Goal: Navigation & Orientation: Go to known website

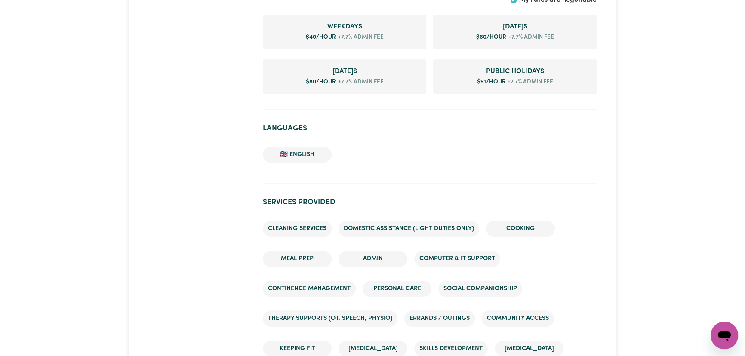
scroll to position [547, 0]
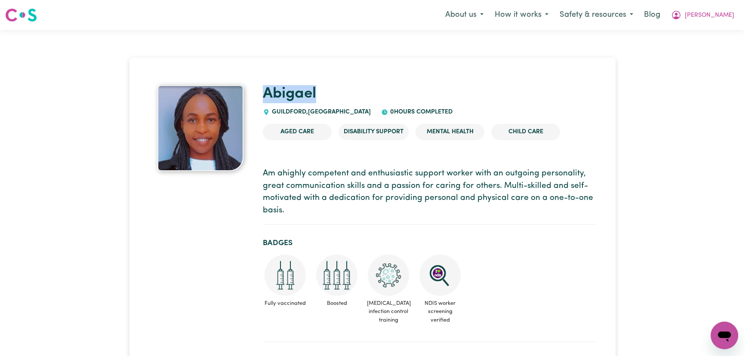
drag, startPoint x: 338, startPoint y: 92, endPoint x: 262, endPoint y: 94, distance: 76.1
copy link "Abigael"
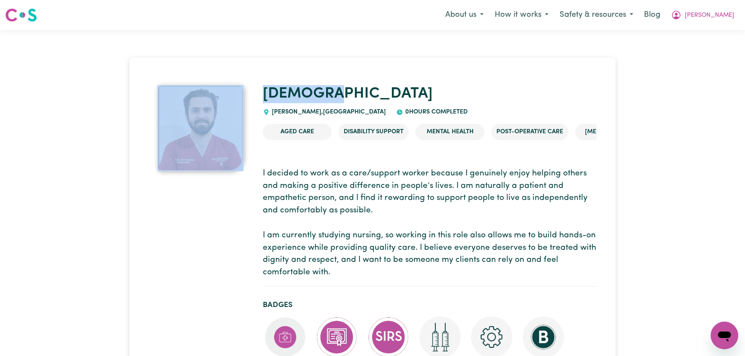
drag, startPoint x: 383, startPoint y: 98, endPoint x: 248, endPoint y: 98, distance: 135.4
copy div "Muhammad"
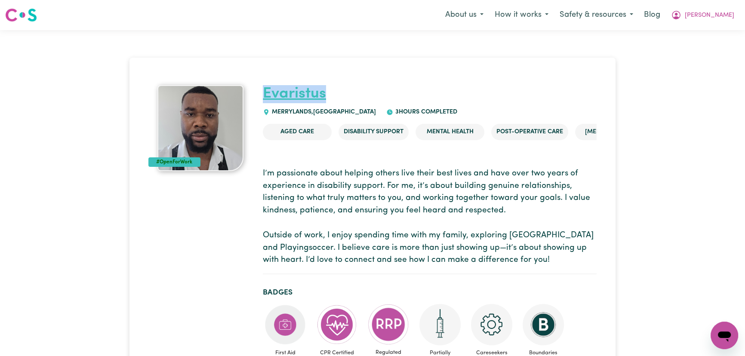
drag, startPoint x: 340, startPoint y: 91, endPoint x: 262, endPoint y: 92, distance: 77.4
click at [263, 92] on h1 "Evaristus" at bounding box center [430, 94] width 334 height 18
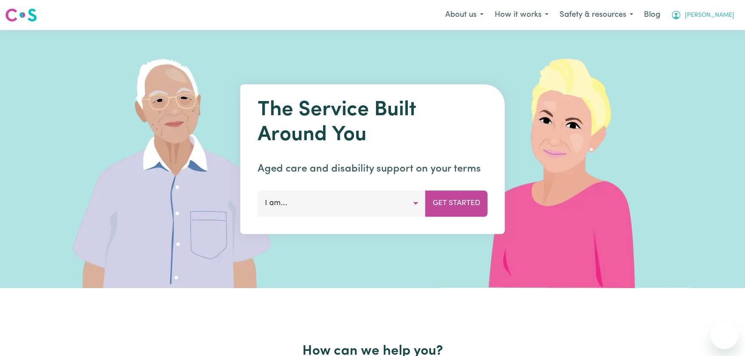
drag, startPoint x: 0, startPoint y: 0, endPoint x: 718, endPoint y: 22, distance: 718.3
click at [717, 19] on span "[PERSON_NAME]" at bounding box center [708, 15] width 49 height 9
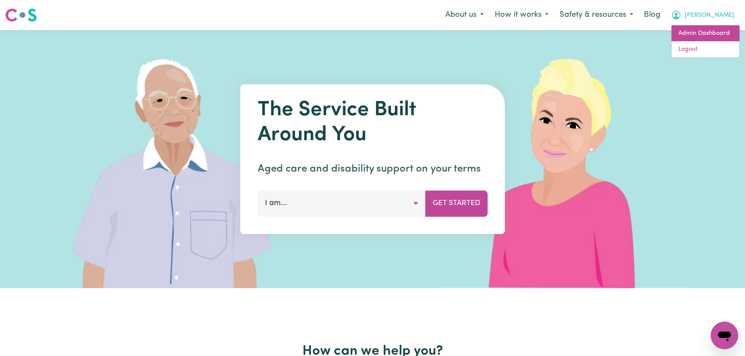
click at [721, 33] on link "Admin Dashboard" at bounding box center [705, 33] width 68 height 16
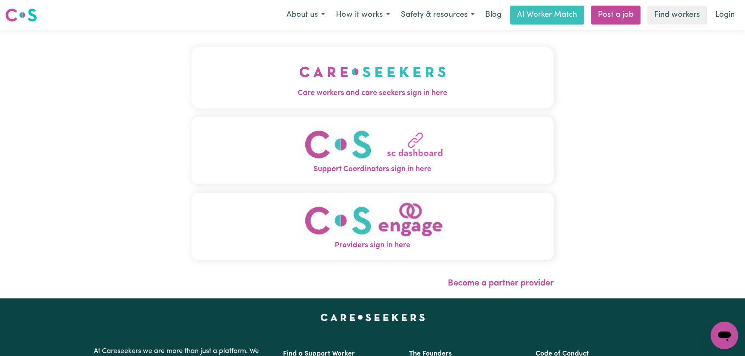
click at [302, 76] on button "Care workers and care seekers sign in here" at bounding box center [372, 77] width 362 height 60
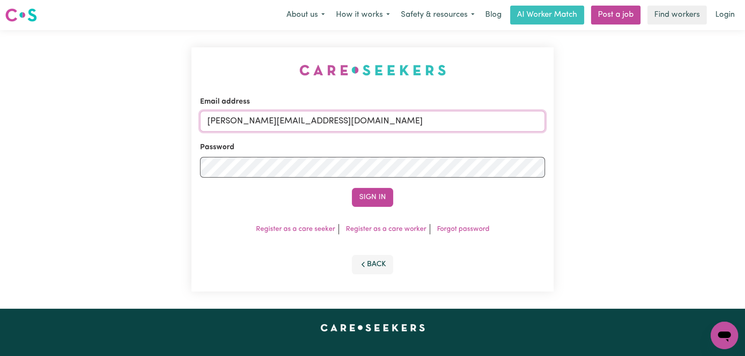
drag, startPoint x: 370, startPoint y: 125, endPoint x: 369, endPoint y: 129, distance: 4.4
click at [370, 125] on input "[PERSON_NAME][EMAIL_ADDRESS][DOMAIN_NAME]" at bounding box center [372, 121] width 345 height 21
drag, startPoint x: 437, startPoint y: 111, endPoint x: 251, endPoint y: 119, distance: 186.3
click at [251, 119] on input "[EMAIL_ADDRESS][DOMAIN_NAME]" at bounding box center [372, 121] width 345 height 21
type input "[EMAIL_ADDRESS][DOMAIN_NAME]"
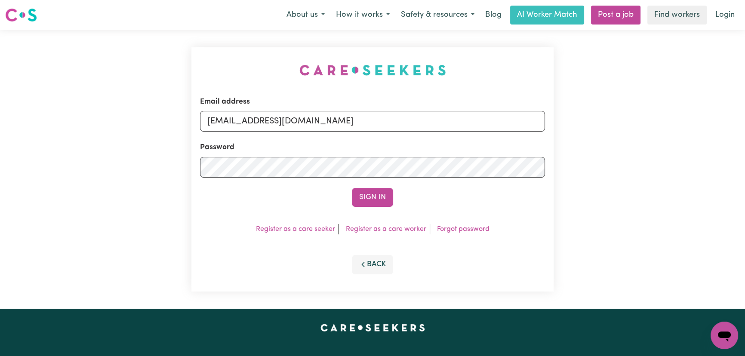
click at [368, 194] on button "Sign In" at bounding box center [372, 197] width 41 height 19
